Goal: Task Accomplishment & Management: Complete application form

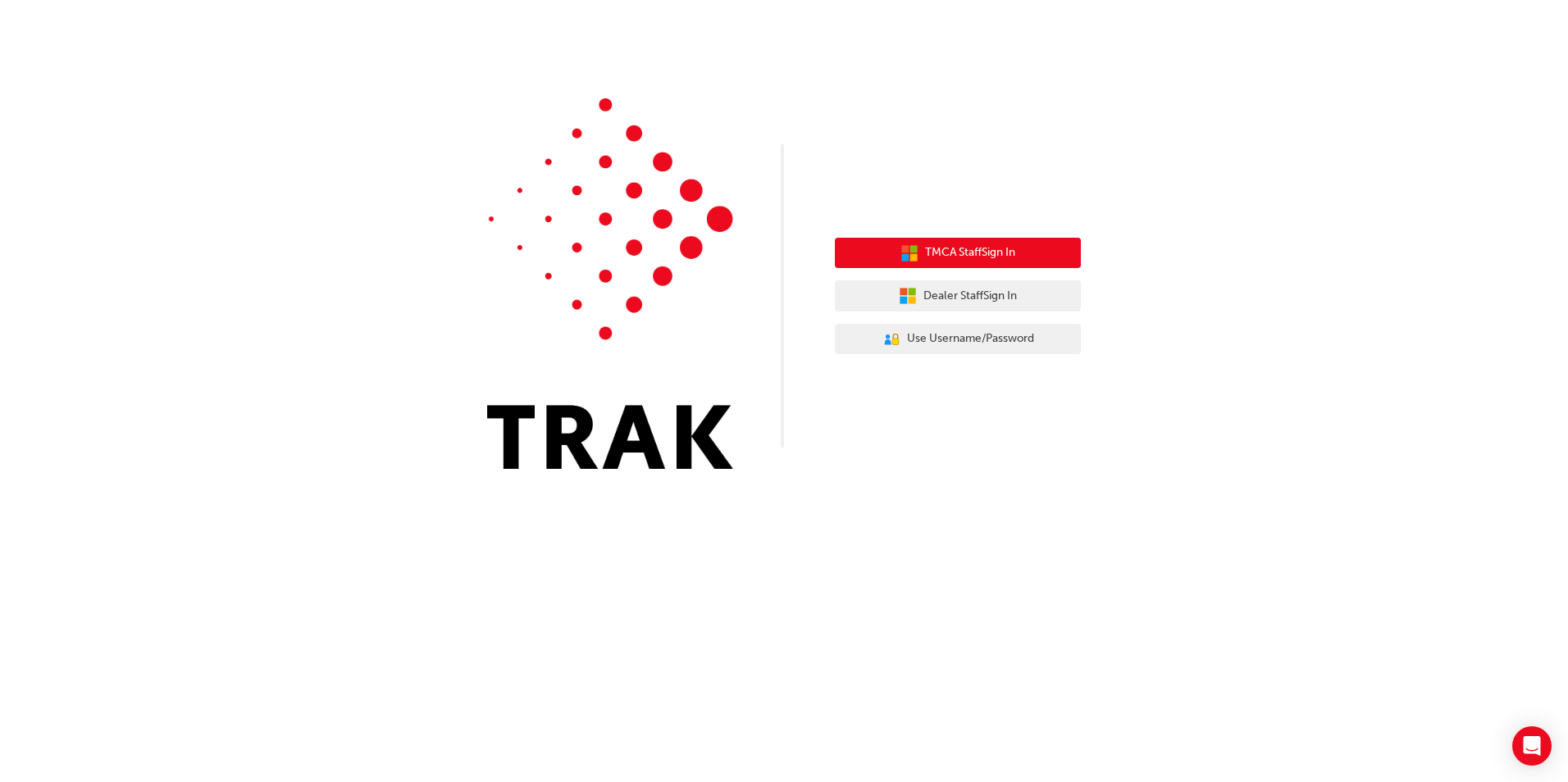
click at [946, 249] on span "TMCA Staff Sign In" at bounding box center [969, 252] width 90 height 19
click at [950, 249] on span "TMCA Staff Sign In" at bounding box center [969, 252] width 90 height 19
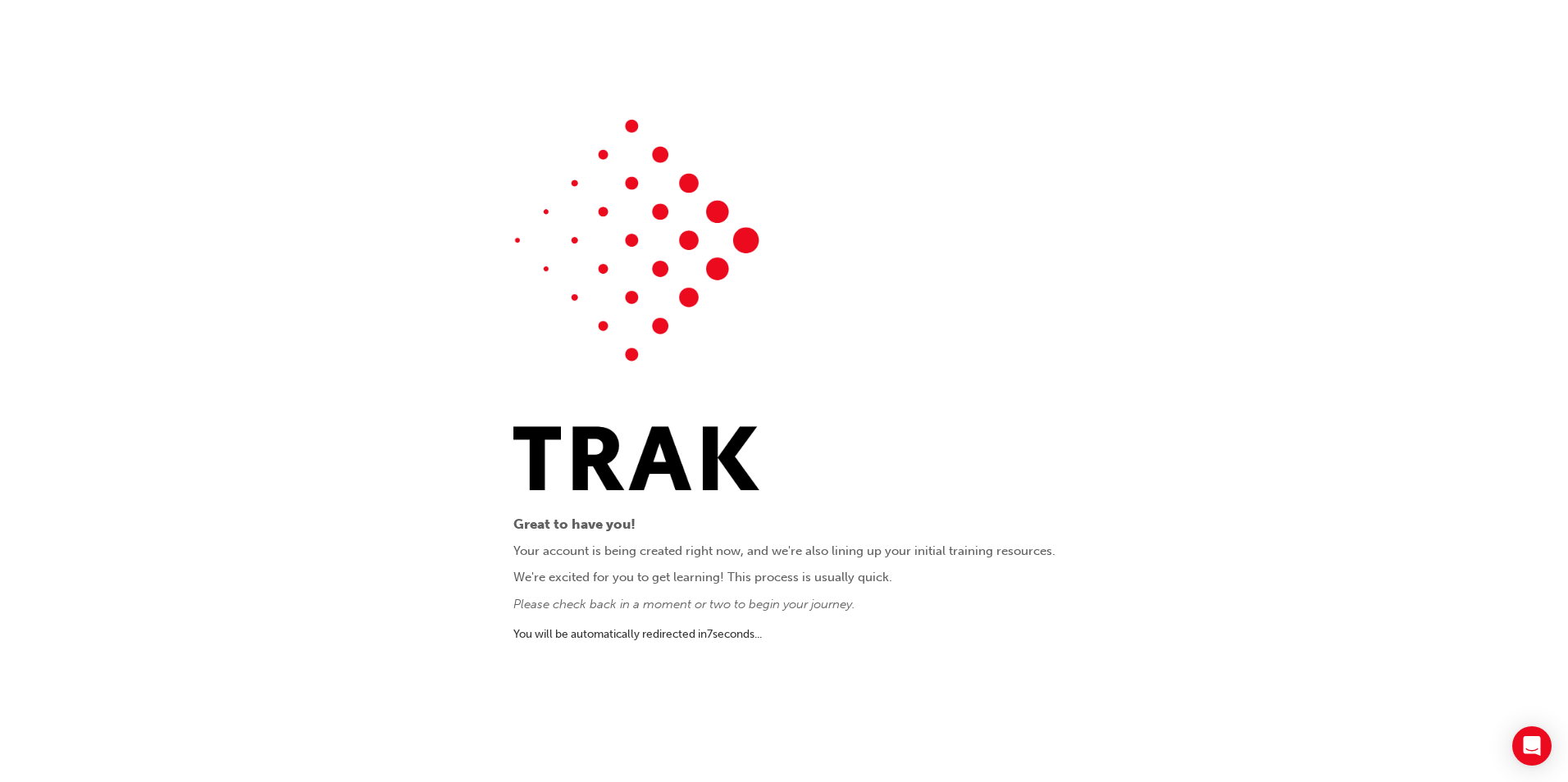
click at [1095, 548] on div "Great to have you! Your account is being created right now, and we're also lini…" at bounding box center [784, 391] width 1568 height 782
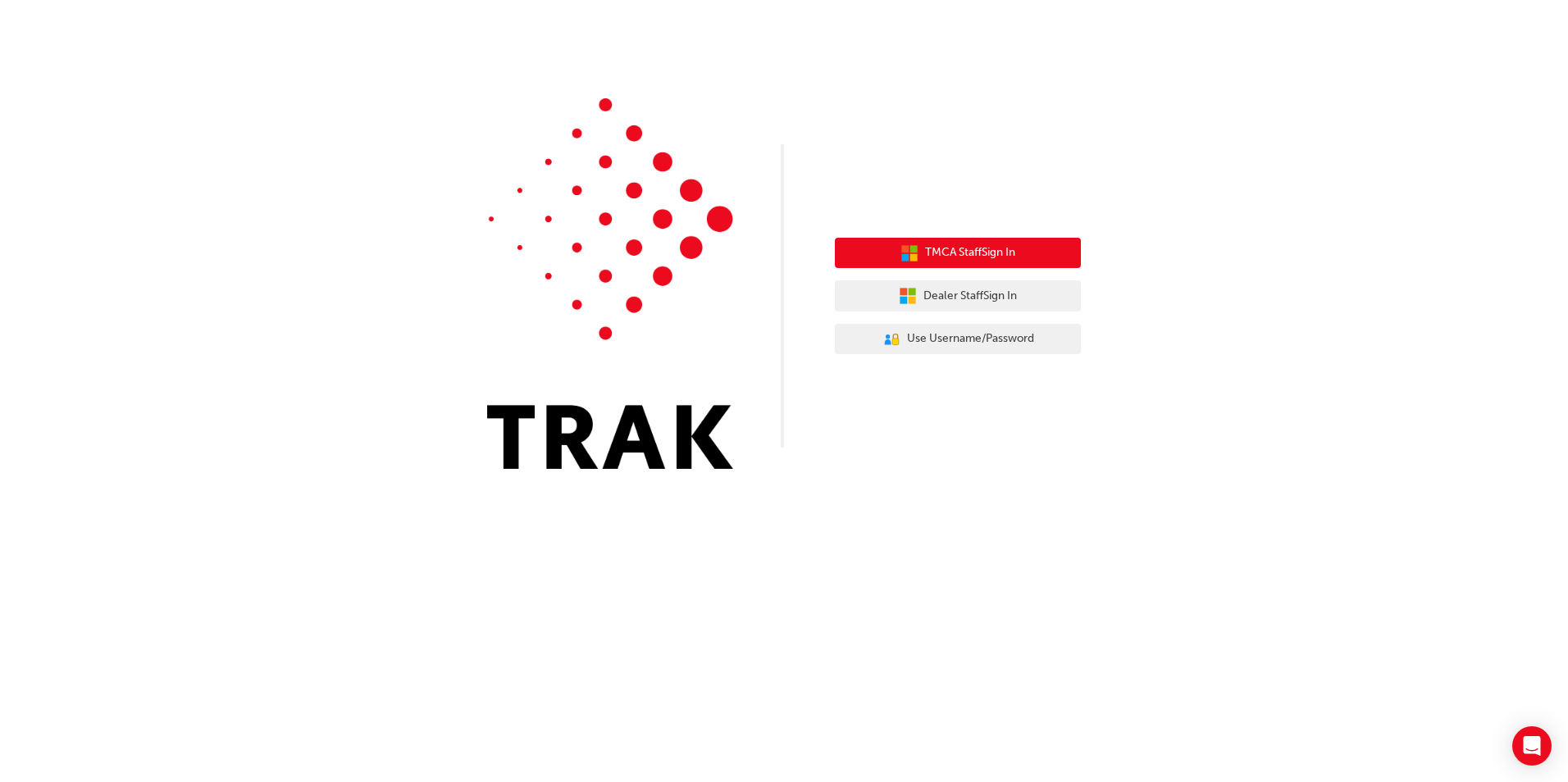
click at [987, 257] on span "TMCA Staff Sign In" at bounding box center [969, 252] width 90 height 19
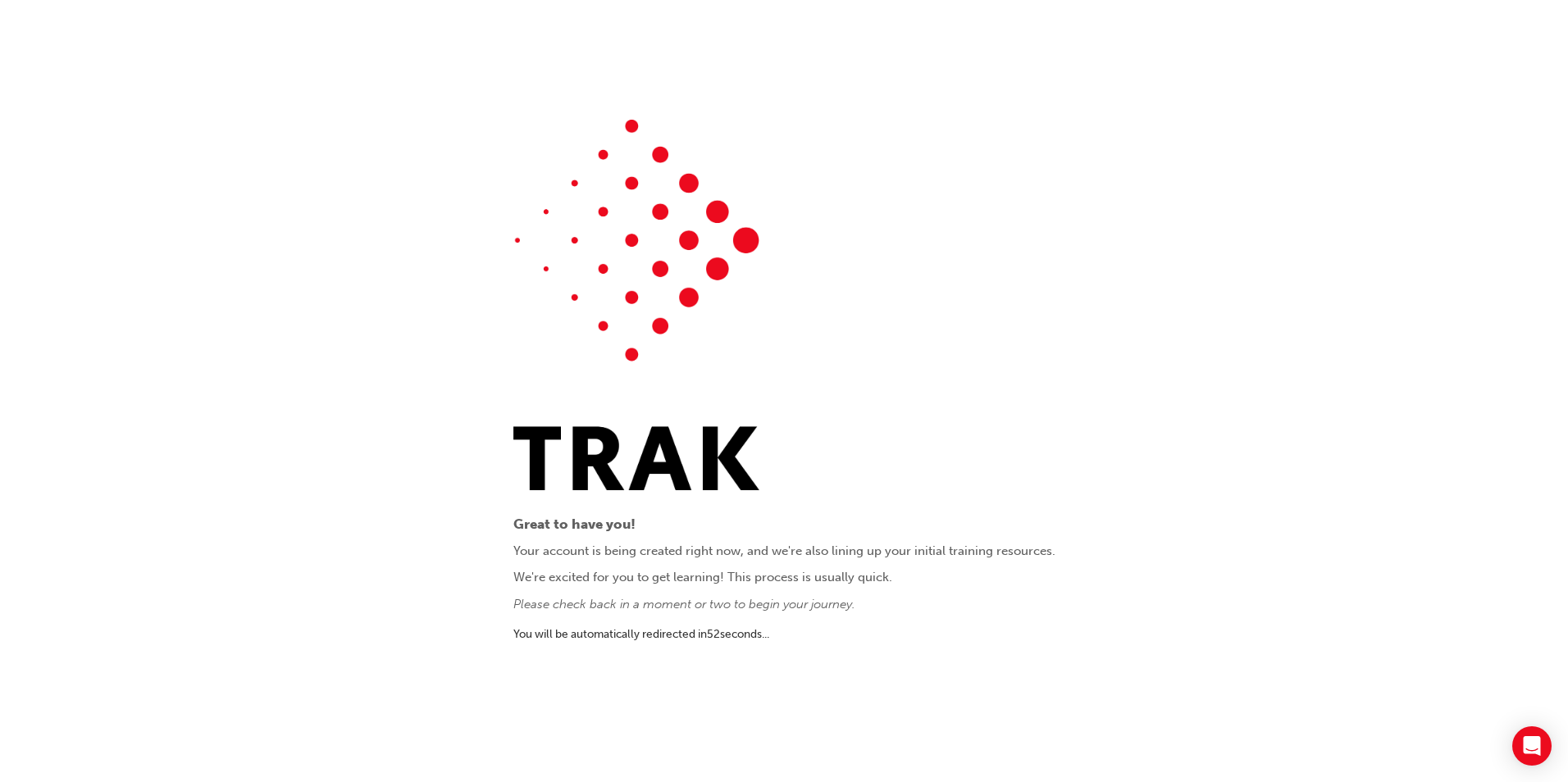
drag, startPoint x: 1432, startPoint y: 4, endPoint x: 739, endPoint y: 75, distance: 696.6
click at [739, 75] on div "Great to have you! Your account is being created right now, and we're also lini…" at bounding box center [784, 391] width 1568 height 782
click at [1001, 394] on div "Great to have you! Your account is being created right now, and we're also lini…" at bounding box center [784, 391] width 542 height 543
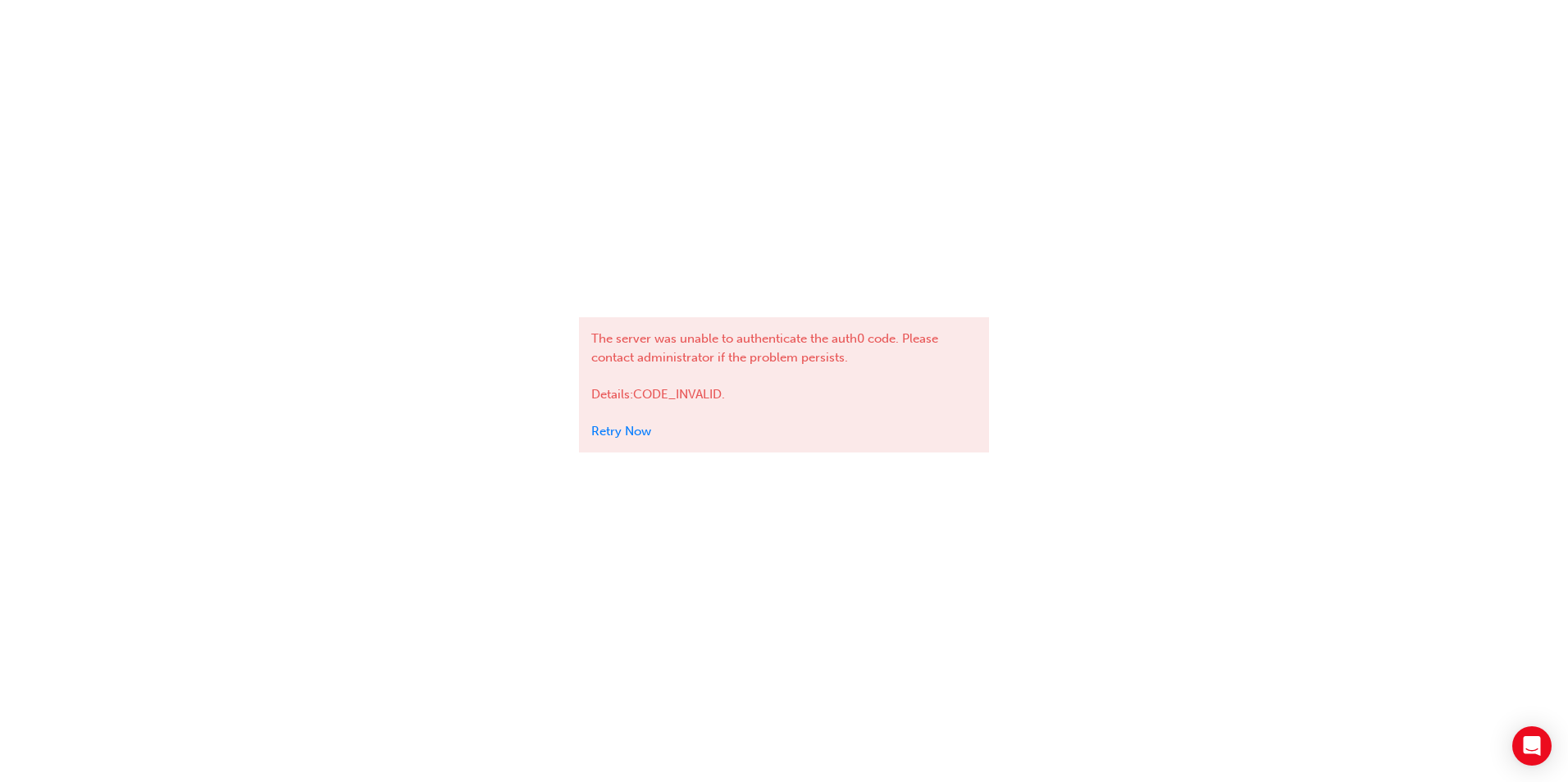
click at [644, 433] on link "Retry Now" at bounding box center [620, 431] width 60 height 15
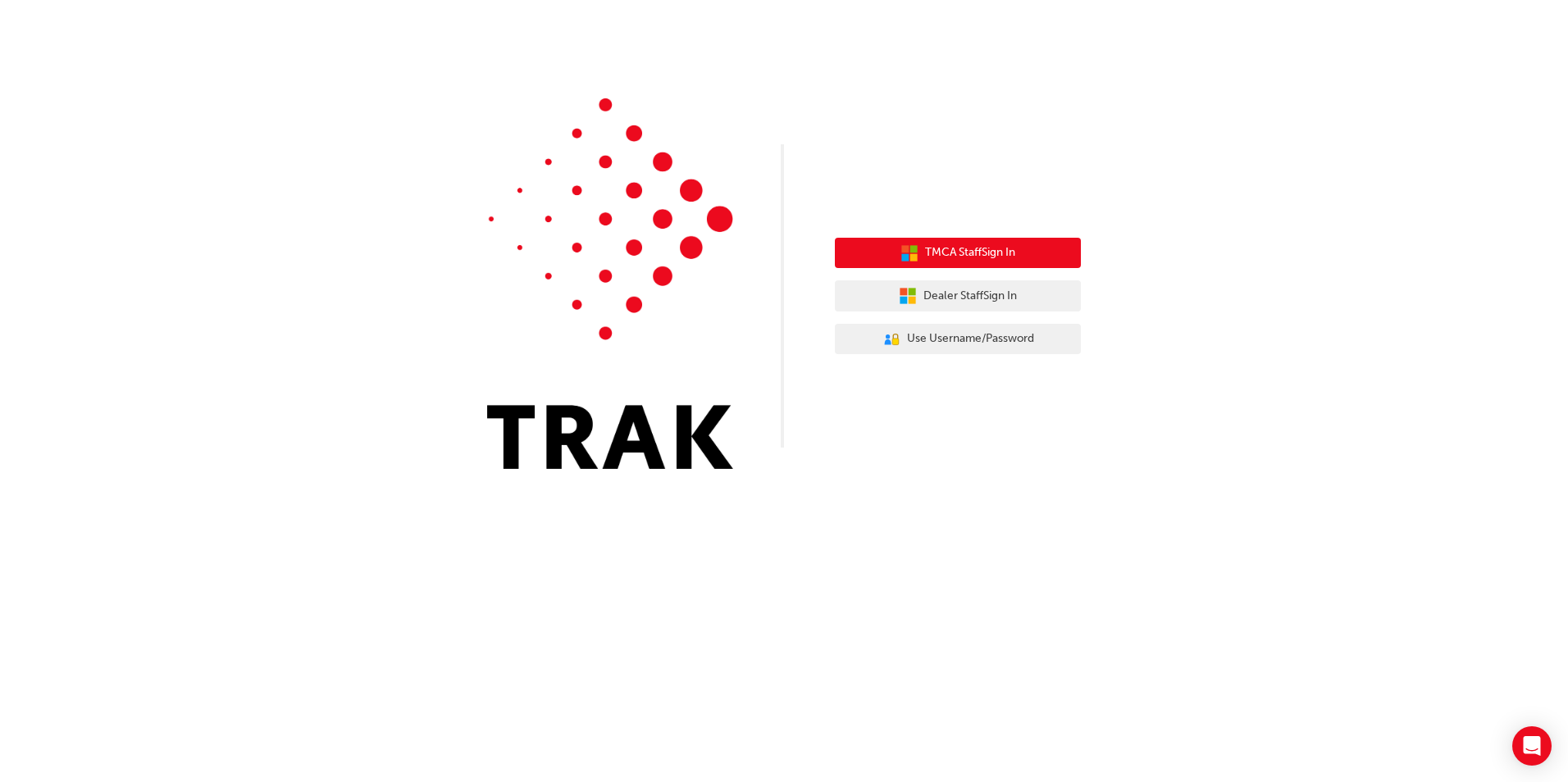
click at [967, 248] on span "TMCA Staff Sign In" at bounding box center [969, 252] width 90 height 19
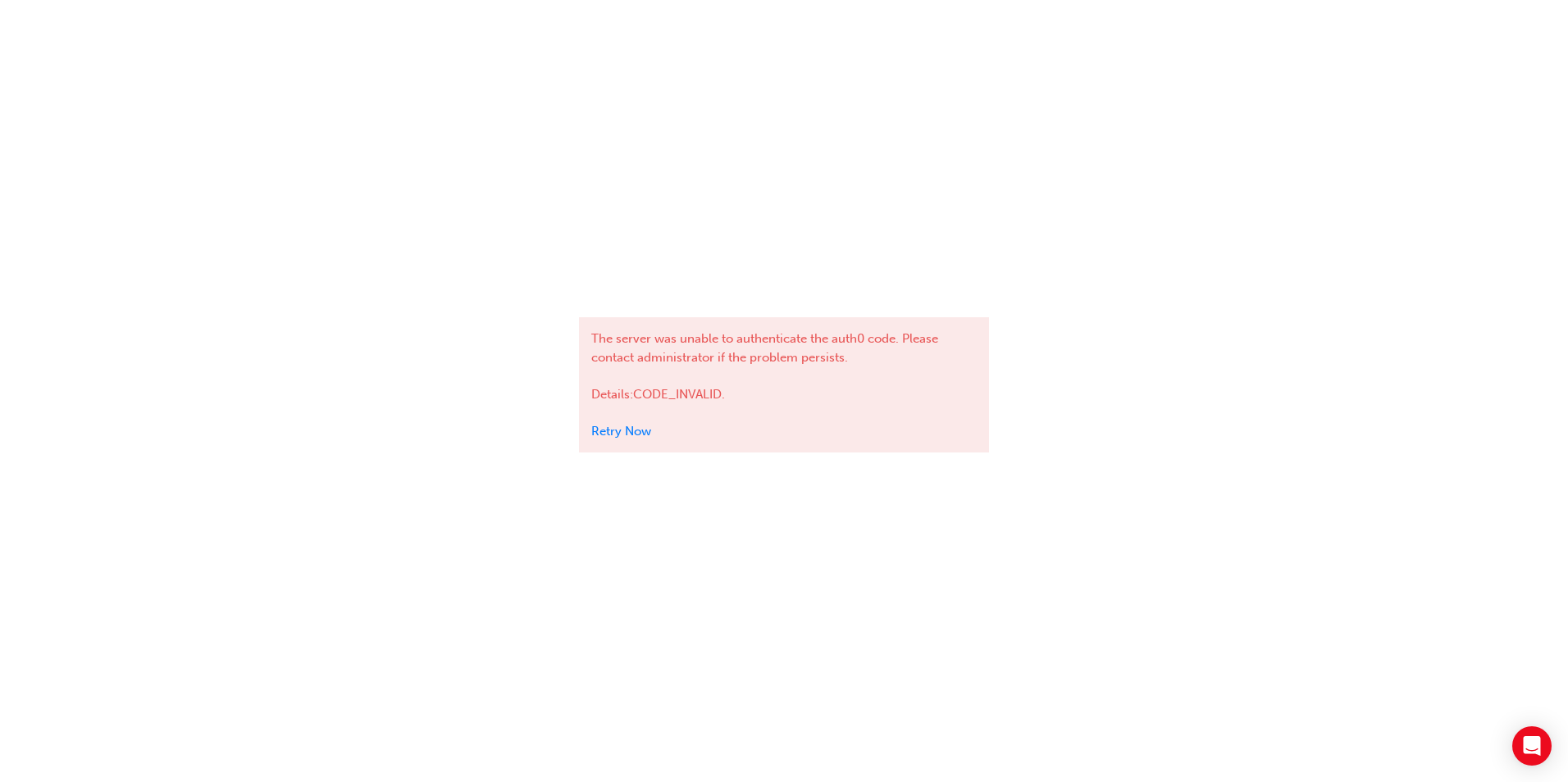
click at [919, 410] on div "The server was unable to authenticate the auth0 code. Please contact administra…" at bounding box center [783, 384] width 409 height 135
click at [1087, 455] on div "The server was unable to authenticate the auth0 code. Please contact administra…" at bounding box center [784, 391] width 1568 height 782
click at [629, 429] on link "Retry Now" at bounding box center [620, 431] width 60 height 15
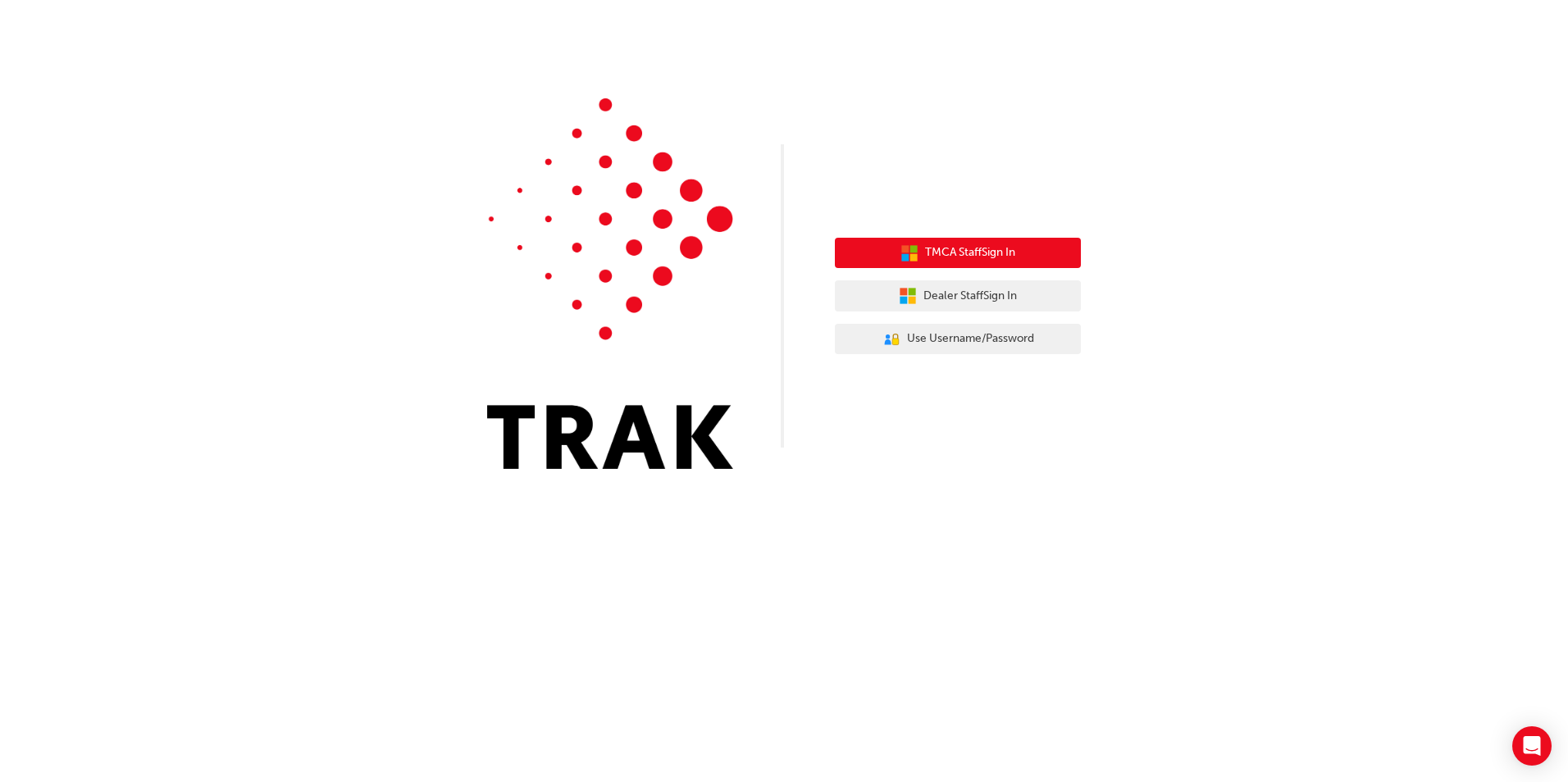
click at [947, 260] on span "TMCA Staff Sign In" at bounding box center [969, 252] width 90 height 19
